Goal: Find specific page/section: Find specific page/section

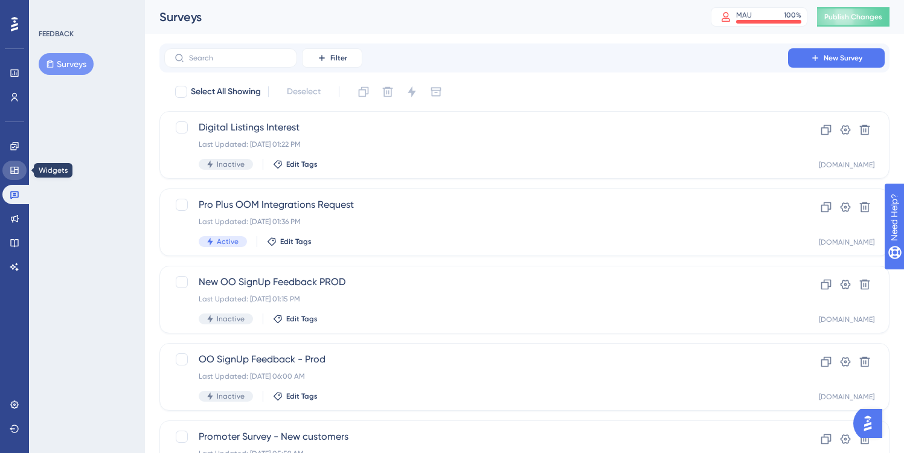
click at [16, 174] on icon at bounding box center [15, 170] width 10 height 10
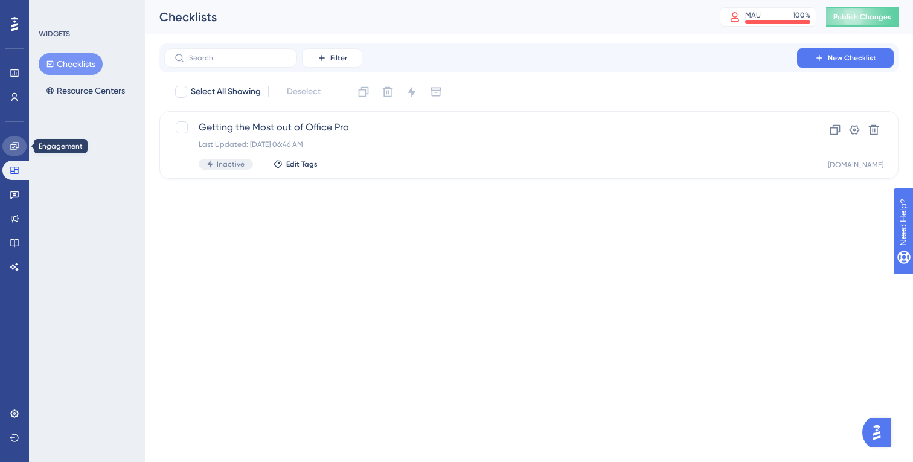
click at [9, 145] on link at bounding box center [14, 145] width 24 height 19
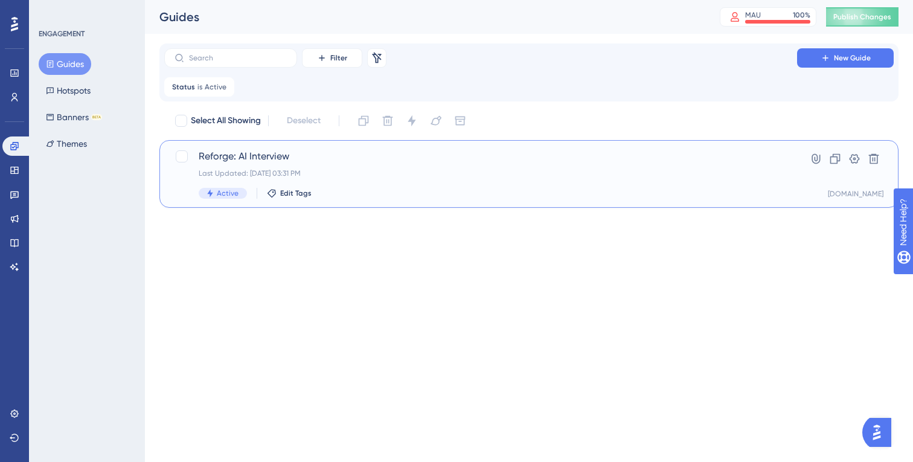
click at [296, 153] on span "Reforge: AI Interview" at bounding box center [481, 156] width 564 height 14
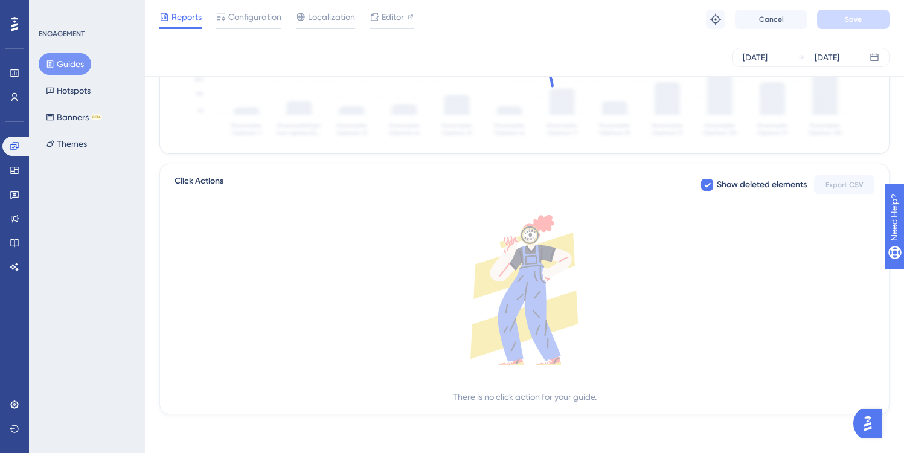
scroll to position [312, 0]
